Goal: Information Seeking & Learning: Check status

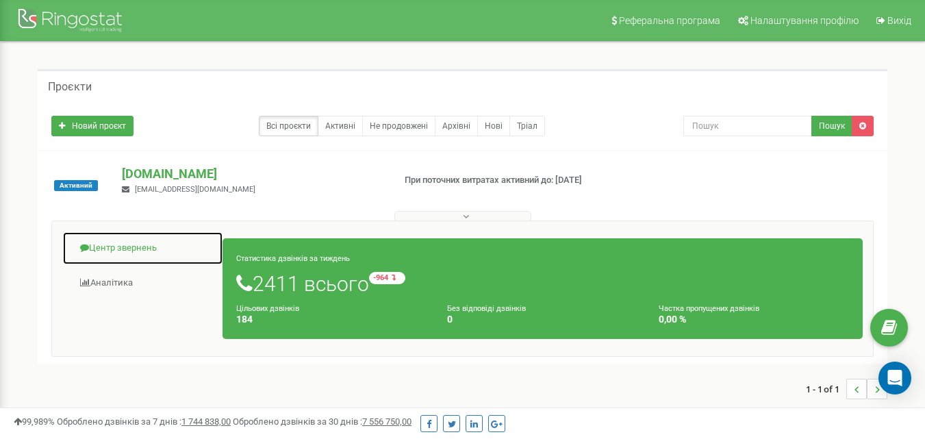
click at [130, 251] on link "Центр звернень" at bounding box center [142, 248] width 161 height 34
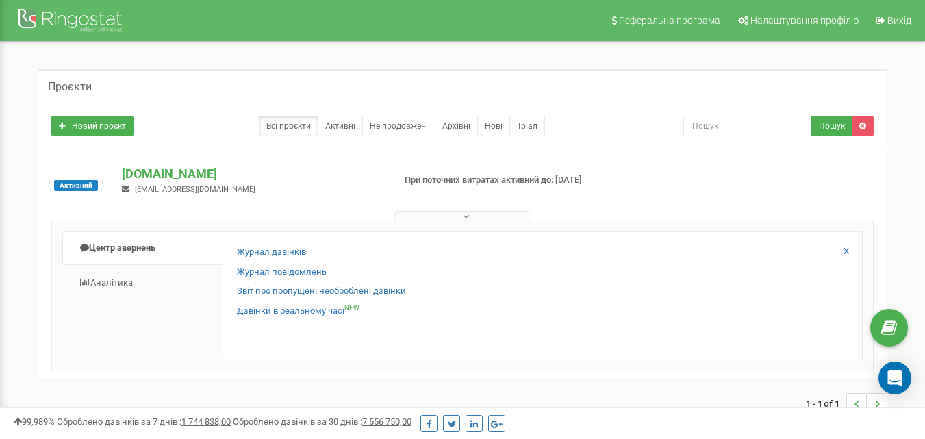
click at [277, 242] on div "Журнал дзвінків Журнал повідомлень Звіт про пропущені необроблені дзвінки Дзвін…" at bounding box center [543, 295] width 640 height 129
click at [279, 249] on link "Журнал дзвінків" at bounding box center [271, 252] width 69 height 13
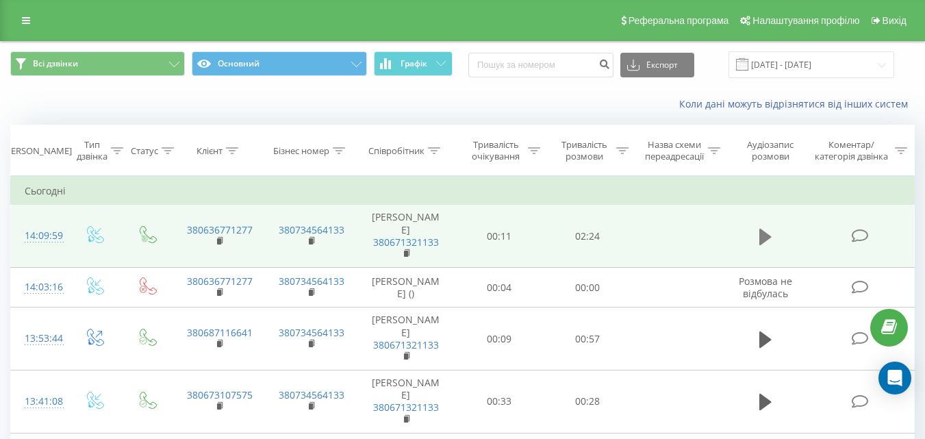
click at [762, 245] on icon at bounding box center [765, 237] width 12 height 16
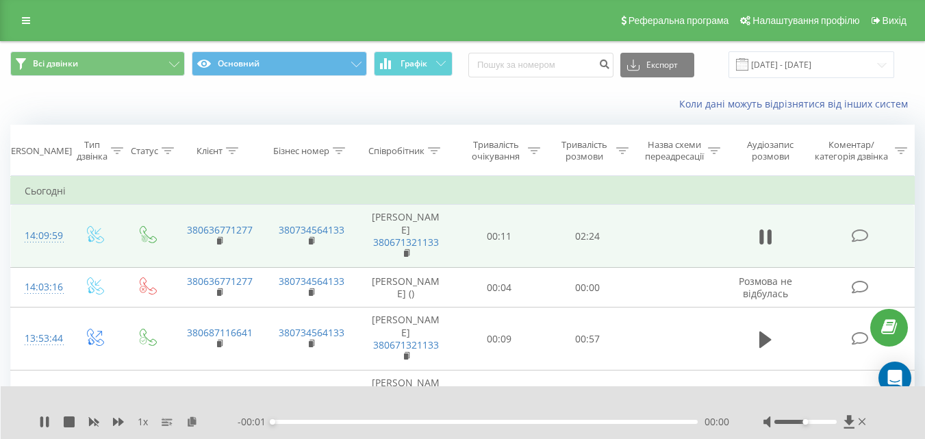
click at [584, 416] on div "- 00:01 00:00 00:00" at bounding box center [484, 422] width 492 height 14
click at [587, 419] on div "- 00:01 00:00 00:00" at bounding box center [484, 422] width 492 height 14
click at [591, 425] on div "- 02:24 00:00 00:00" at bounding box center [484, 422] width 492 height 14
click at [591, 422] on div "00:00" at bounding box center [485, 422] width 425 height 4
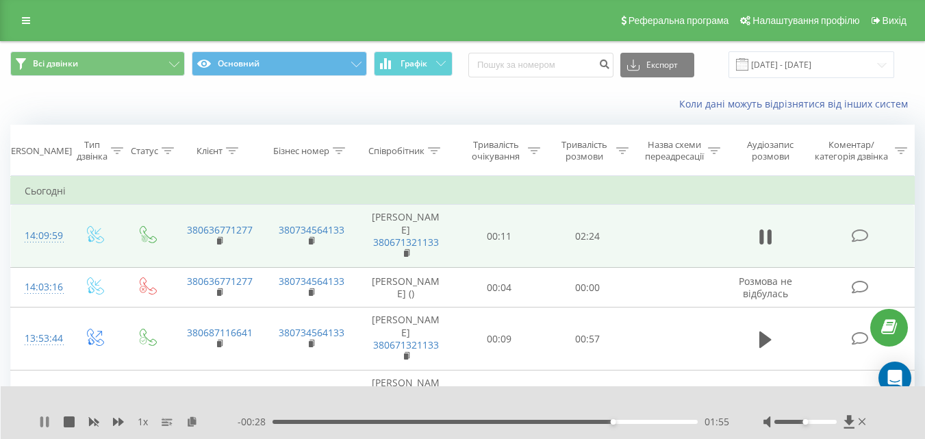
click at [46, 420] on icon at bounding box center [44, 421] width 11 height 11
click at [281, 419] on div "- 00:28 01:55 01:55" at bounding box center [484, 422] width 492 height 14
click at [276, 422] on div "01:55" at bounding box center [485, 422] width 425 height 4
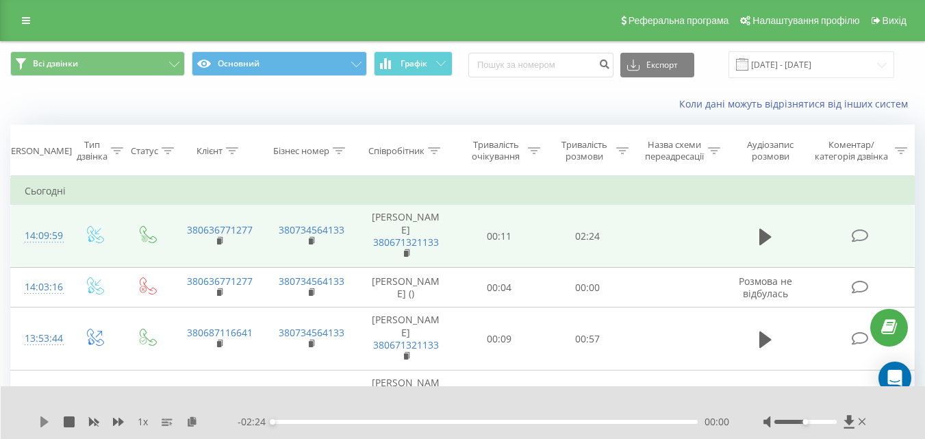
click at [48, 427] on button at bounding box center [44, 421] width 11 height 11
click at [347, 422] on div "00:16" at bounding box center [485, 422] width 425 height 4
click at [353, 419] on div "- 01:57 00:26 00:26" at bounding box center [484, 422] width 492 height 14
click at [360, 419] on div "- 01:57 00:27 00:27" at bounding box center [484, 422] width 492 height 14
drag, startPoint x: 190, startPoint y: 243, endPoint x: 261, endPoint y: 243, distance: 71.2
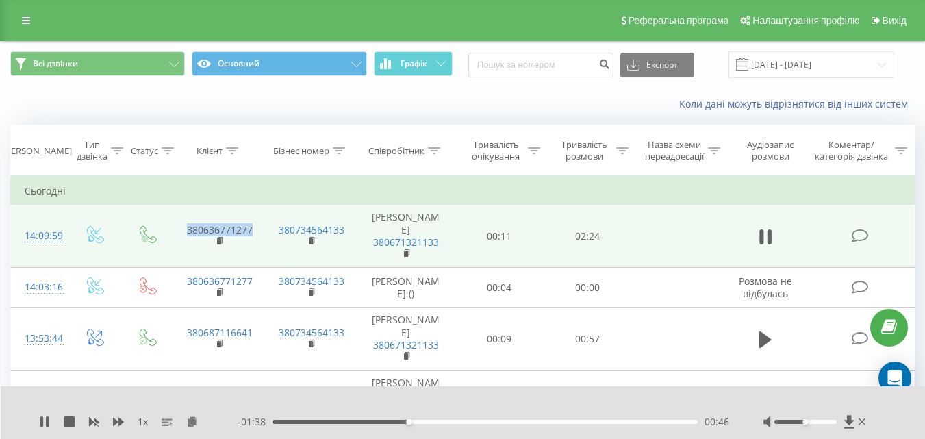
click at [261, 243] on td "380636771277" at bounding box center [219, 236] width 92 height 63
copy link "380636771277"
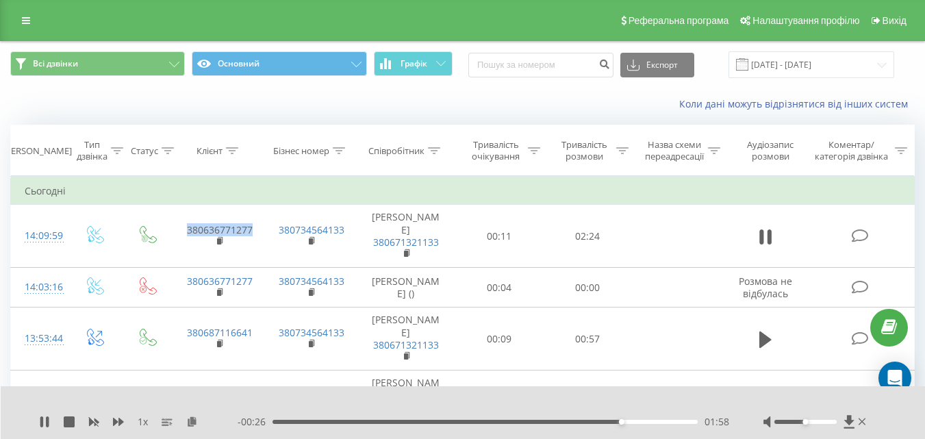
click at [440, 420] on div "01:58" at bounding box center [485, 422] width 425 height 4
click at [40, 423] on icon at bounding box center [41, 421] width 3 height 11
click at [389, 422] on div "00:57" at bounding box center [485, 422] width 425 height 4
click at [40, 417] on icon at bounding box center [44, 421] width 11 height 11
